Goal: Task Accomplishment & Management: Use online tool/utility

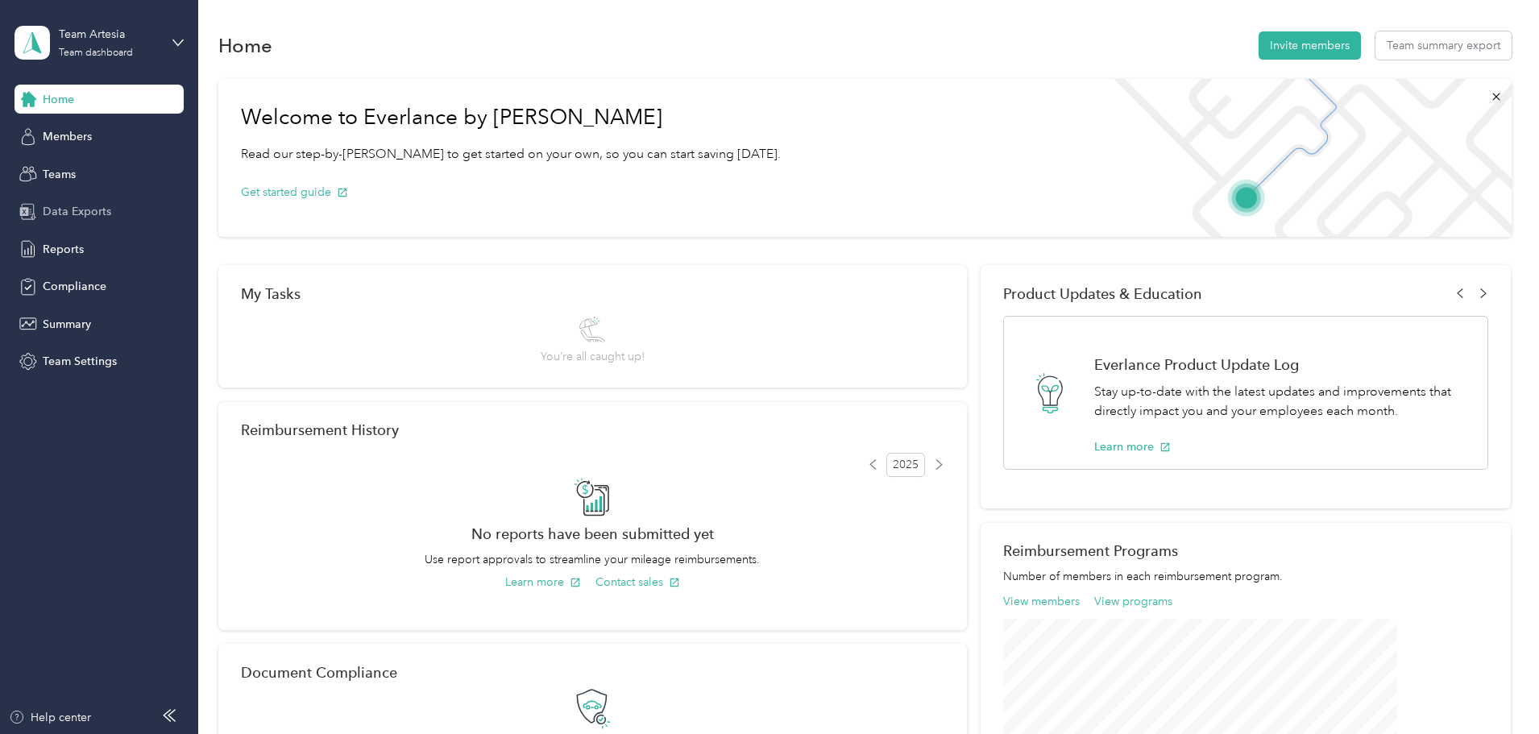
click at [113, 217] on div "Data Exports" at bounding box center [99, 211] width 169 height 29
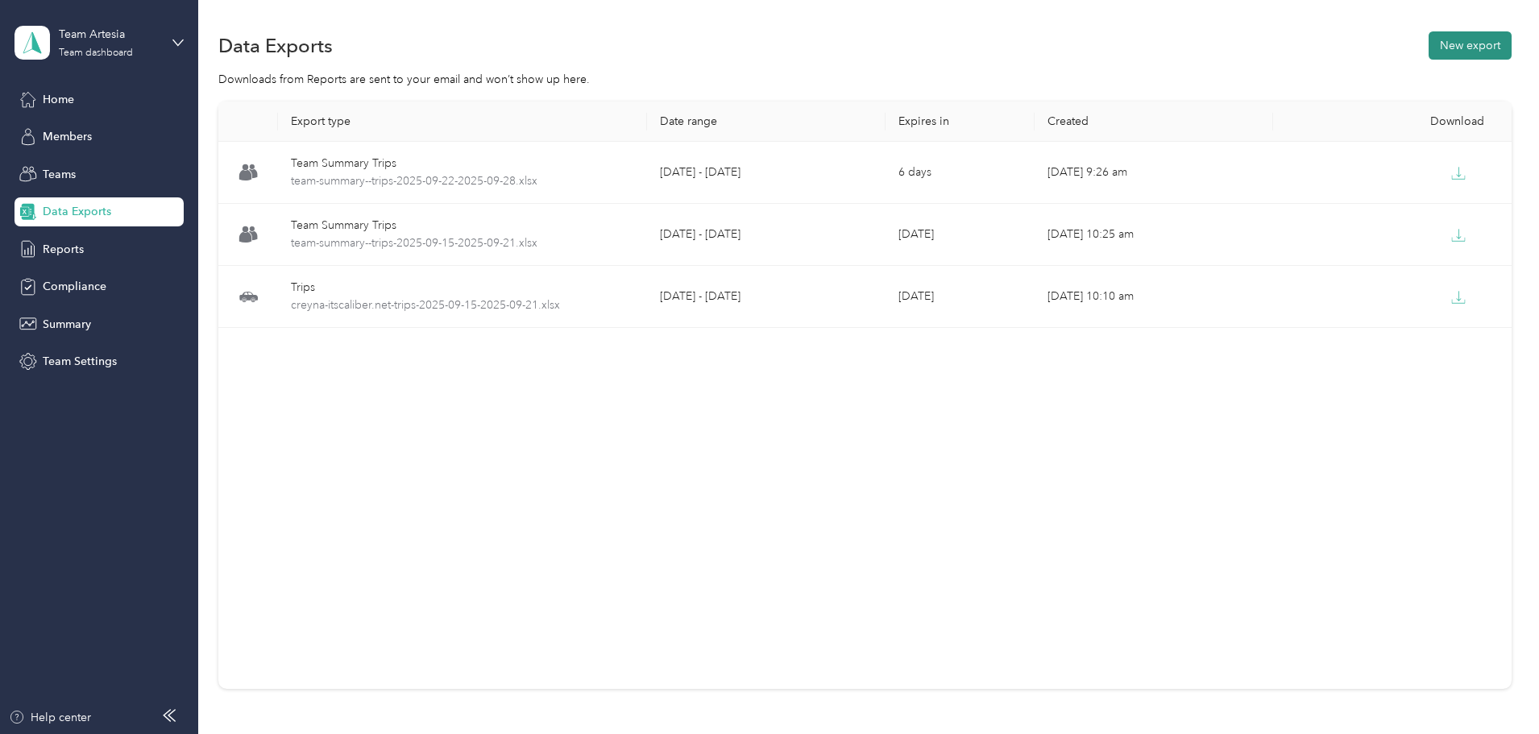
click at [1429, 55] on button "New export" at bounding box center [1470, 45] width 83 height 28
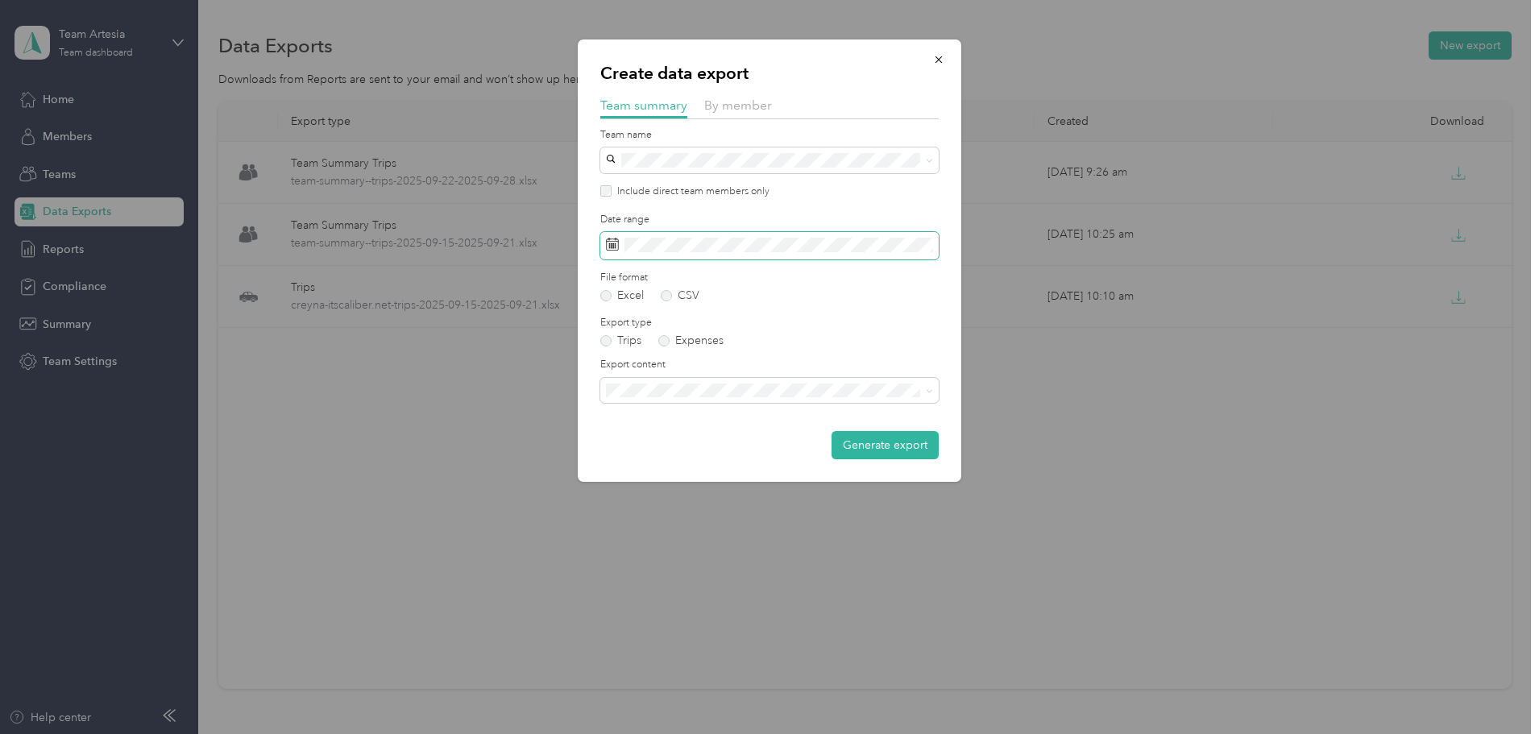
click at [737, 235] on span at bounding box center [769, 245] width 338 height 27
click at [734, 237] on span at bounding box center [769, 245] width 338 height 27
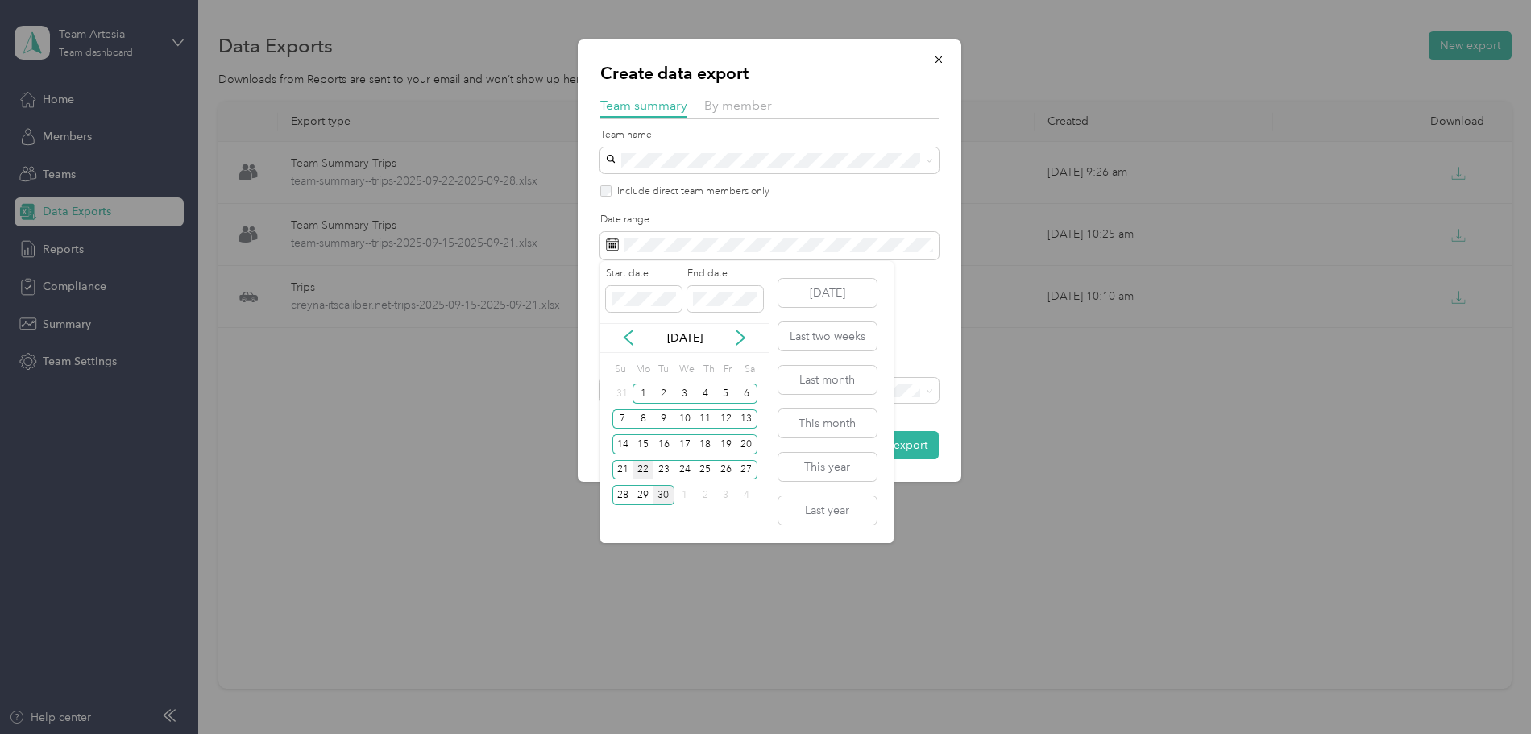
click at [641, 471] on div "22" at bounding box center [643, 470] width 21 height 20
click at [625, 501] on div "28" at bounding box center [622, 495] width 21 height 20
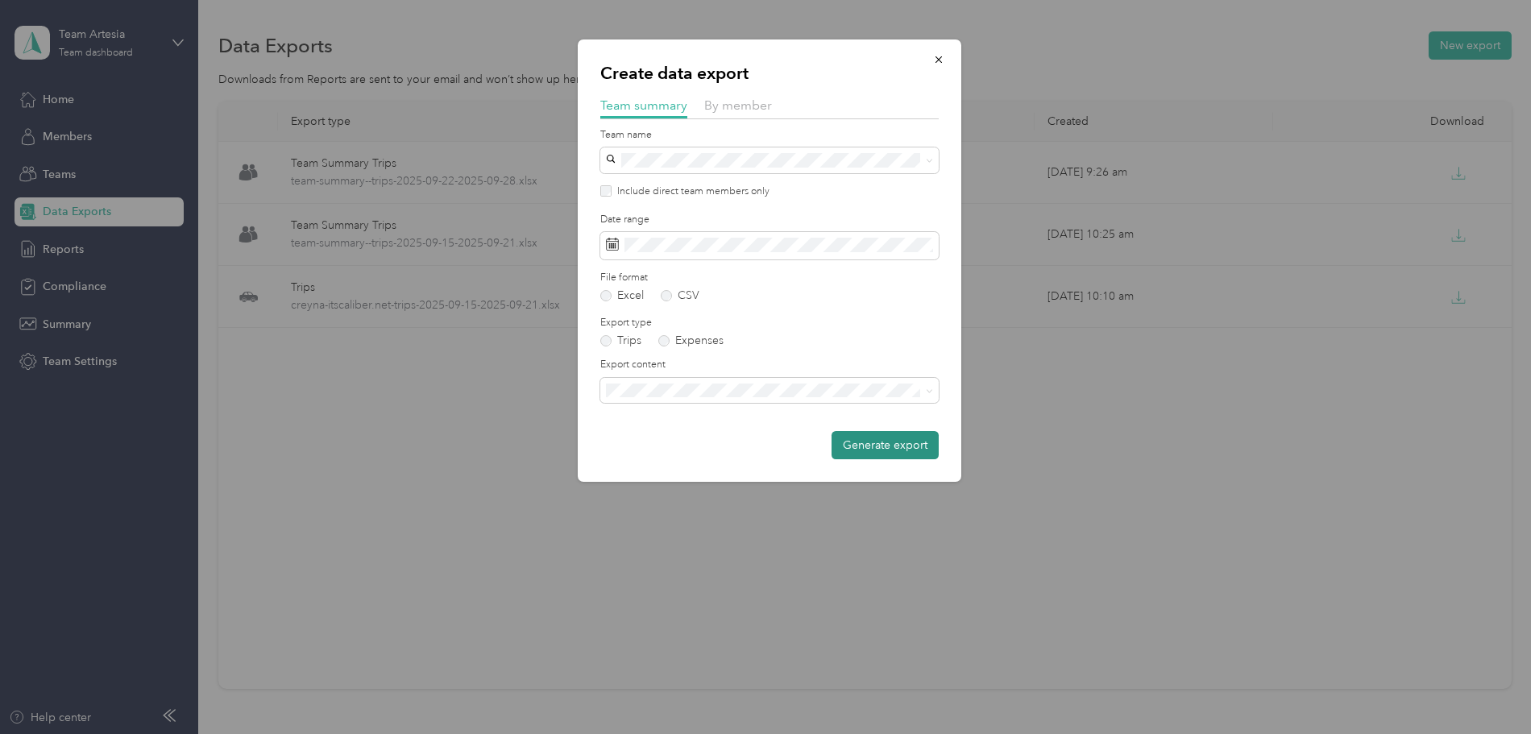
click at [876, 446] on button "Generate export" at bounding box center [885, 445] width 107 height 28
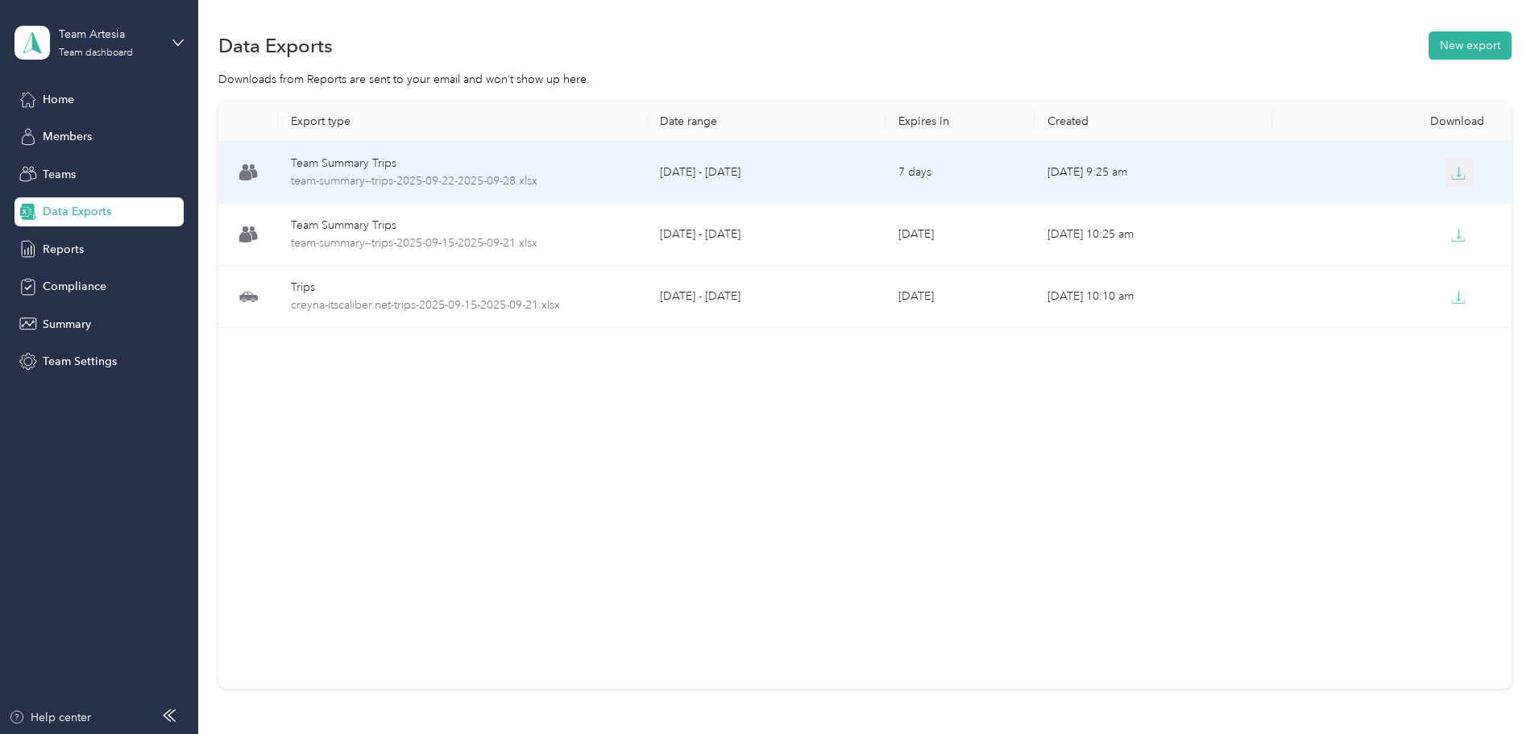
click at [1451, 178] on icon "button" at bounding box center [1458, 173] width 15 height 15
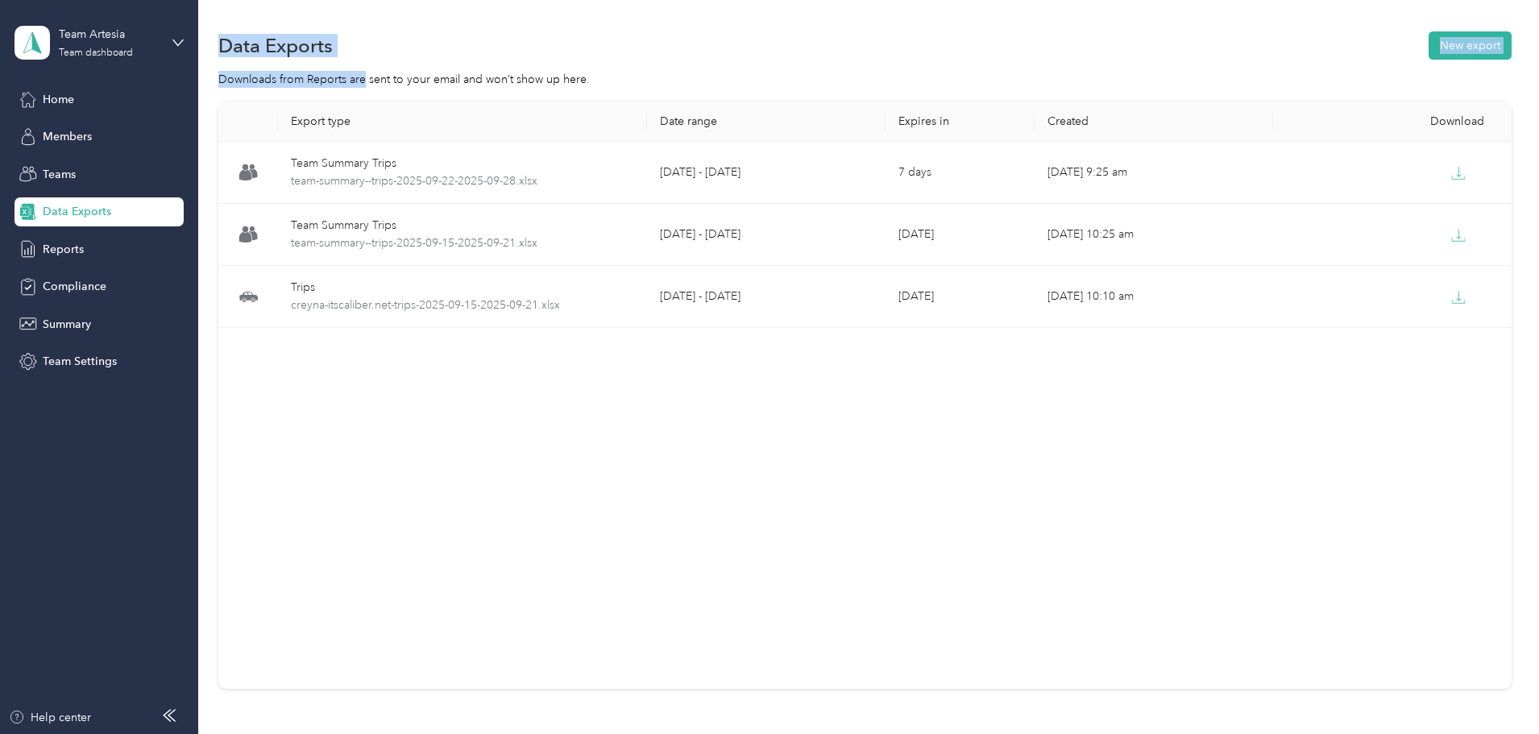
drag, startPoint x: 470, startPoint y: 79, endPoint x: -330, endPoint y: 85, distance: 799.5
click at [0, 85] on html "Team Artesia Team dashboard Home Members Teams Data Exports Reports Compliance …" at bounding box center [765, 367] width 1531 height 734
